Goal: Find specific page/section: Find specific page/section

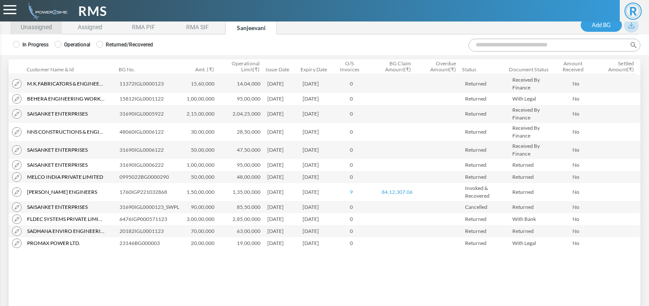
scroll to position [15, 0]
click at [150, 22] on li "RMA PIF" at bounding box center [144, 27] width 52 height 13
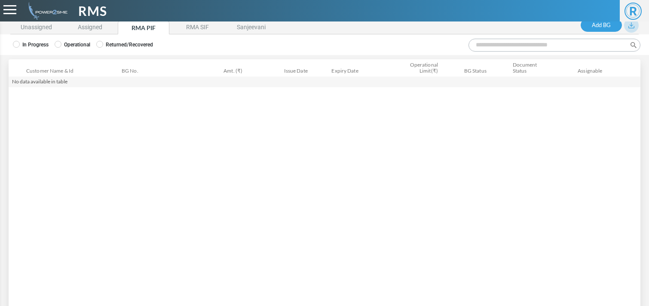
click at [69, 46] on label "Operational" at bounding box center [73, 45] width 36 height 8
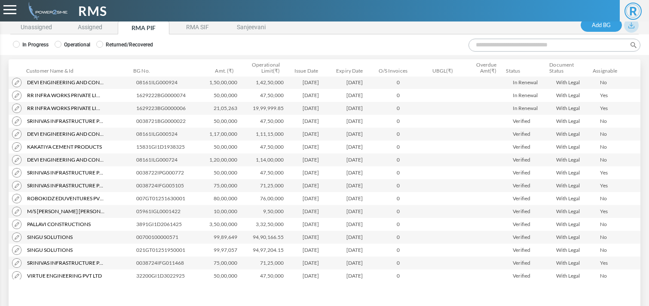
click at [486, 46] on input "Search:" at bounding box center [554, 45] width 172 height 13
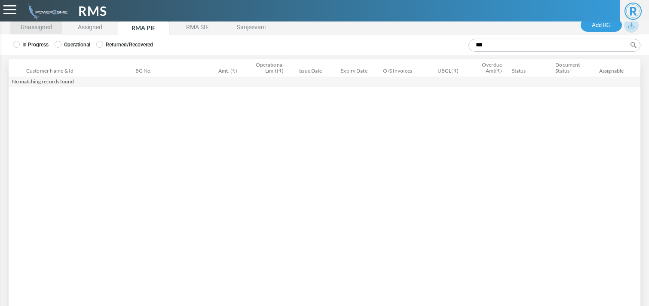
type input "***"
click at [41, 22] on li "Unassigned" at bounding box center [36, 27] width 52 height 13
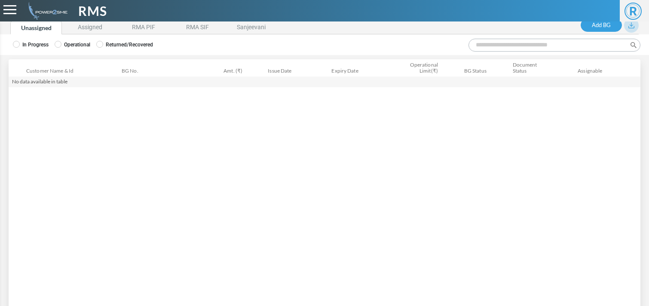
click at [76, 42] on label "Operational" at bounding box center [73, 45] width 36 height 8
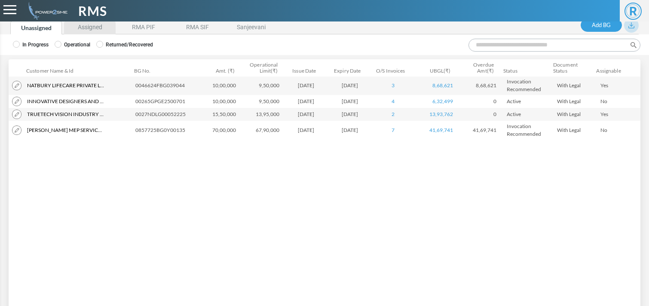
click at [89, 32] on li "Assigned" at bounding box center [90, 27] width 52 height 13
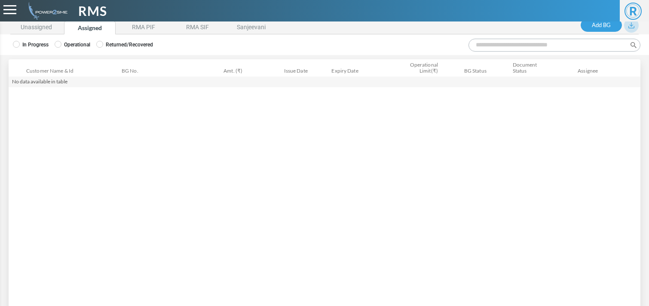
click at [88, 41] on label "Operational" at bounding box center [73, 45] width 36 height 8
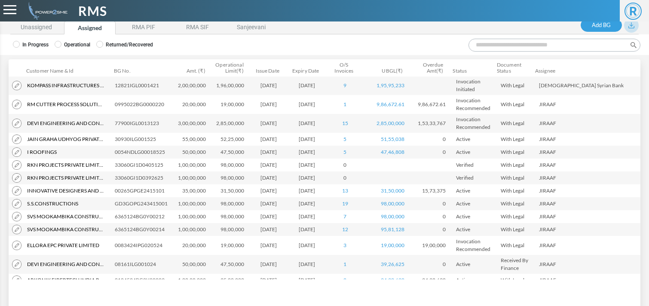
click at [516, 44] on input "Search:" at bounding box center [554, 45] width 172 height 13
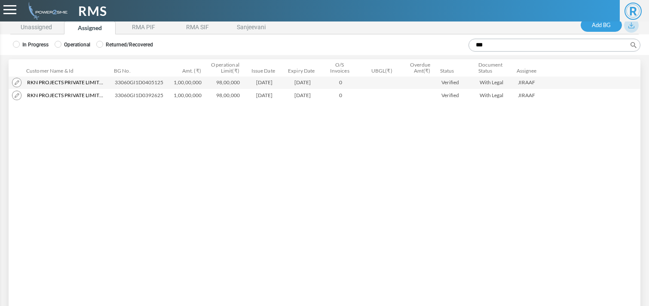
type input "***"
click at [142, 27] on li "RMA PIF" at bounding box center [144, 27] width 52 height 13
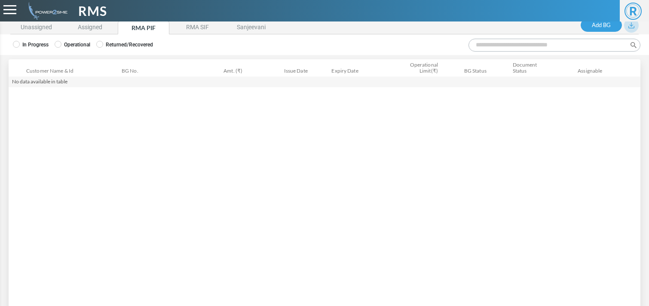
click at [75, 42] on label "Operational" at bounding box center [73, 45] width 36 height 8
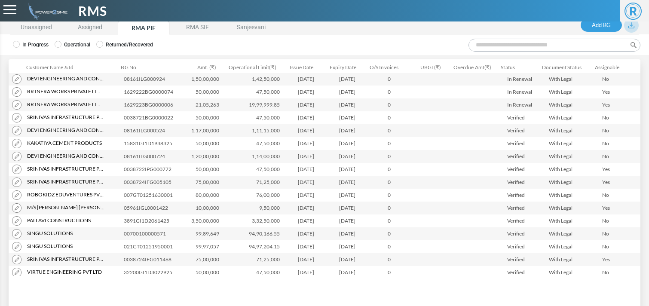
click at [497, 43] on input "Search:" at bounding box center [554, 45] width 172 height 13
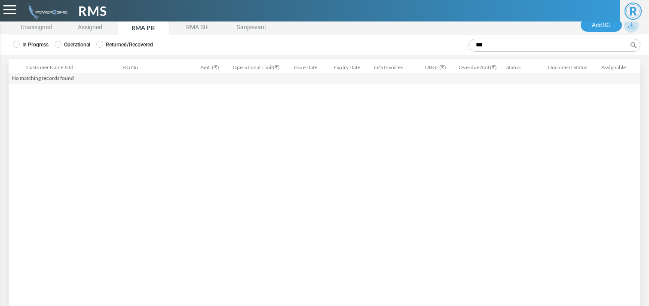
type input "***"
click at [90, 21] on header "RMS R R [PERSON_NAME]" at bounding box center [324, 10] width 649 height 21
click at [93, 28] on li "Assigned" at bounding box center [90, 27] width 52 height 13
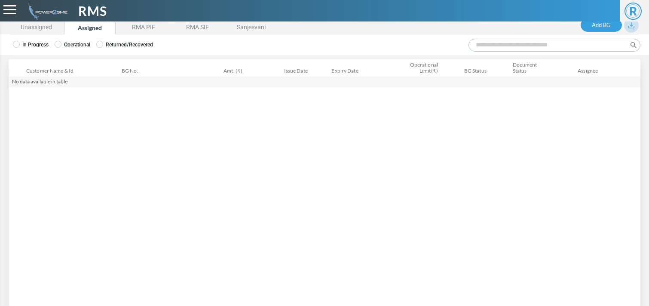
click at [80, 42] on label "Operational" at bounding box center [73, 45] width 36 height 8
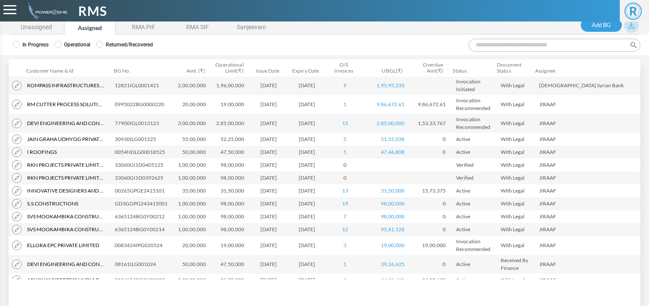
click at [499, 50] on input "Search:" at bounding box center [554, 45] width 172 height 13
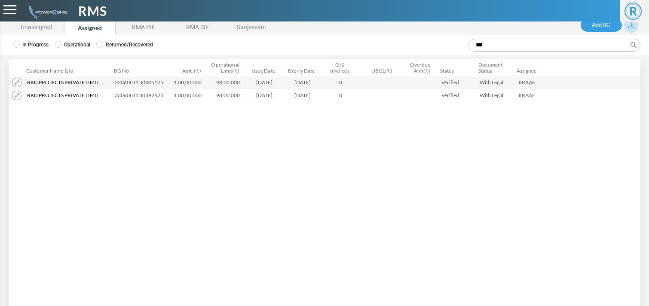
type input "***"
click at [37, 28] on li "Unassigned" at bounding box center [36, 27] width 52 height 13
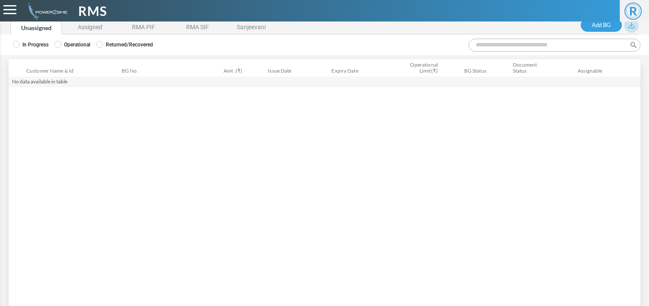
click at [61, 44] on label "Operational" at bounding box center [73, 45] width 36 height 8
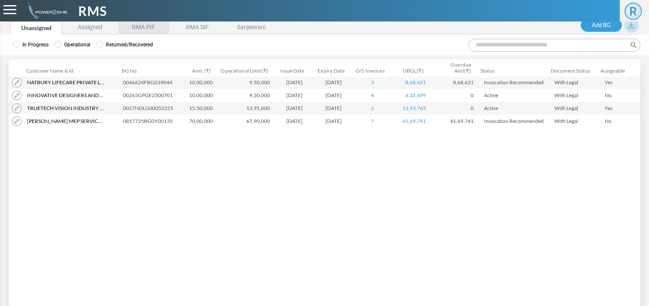
click at [135, 29] on li "RMA PIF" at bounding box center [144, 27] width 52 height 13
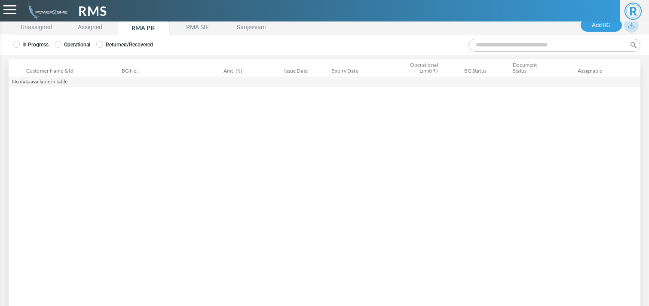
click at [68, 41] on label "Operational" at bounding box center [73, 45] width 36 height 8
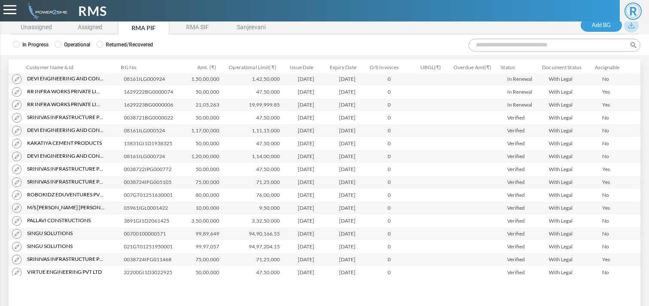
click at [512, 47] on input "Search:" at bounding box center [554, 45] width 172 height 13
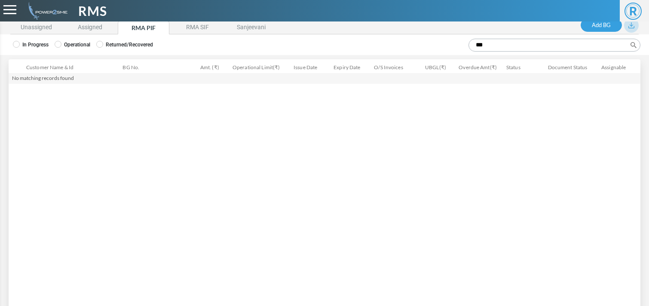
type input "***"
click at [89, 21] on header "RMS R R [PERSON_NAME]" at bounding box center [324, 10] width 649 height 21
click at [89, 26] on li "Assigned" at bounding box center [90, 27] width 52 height 13
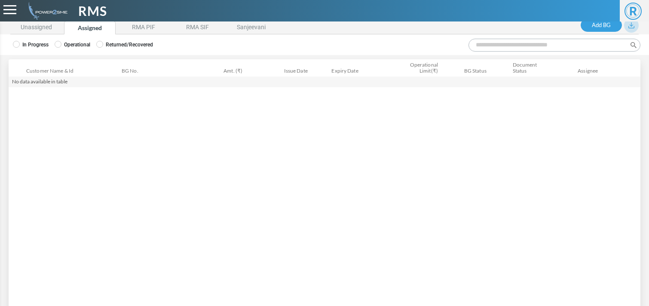
click at [72, 47] on label "Operational" at bounding box center [73, 45] width 36 height 8
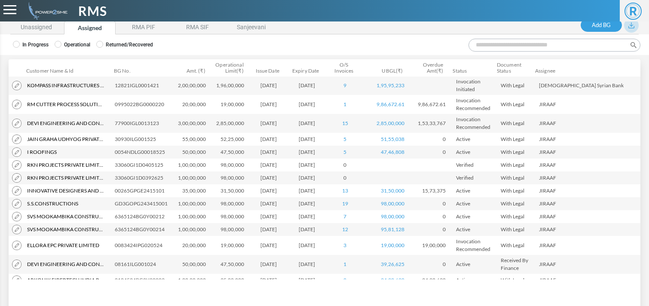
click at [495, 43] on input "Search:" at bounding box center [554, 45] width 172 height 13
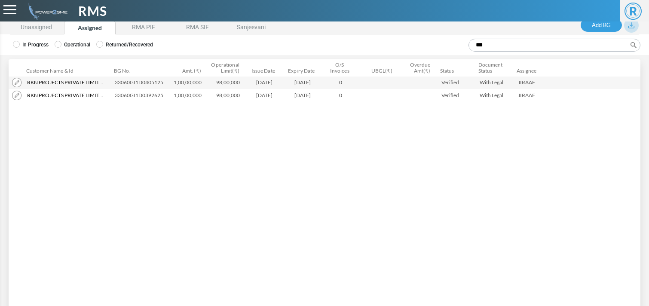
type input "***"
click at [149, 93] on td "33060GI1D0392625" at bounding box center [140, 95] width 59 height 13
copy td "33060GI1D0392625"
